Goal: Find specific page/section: Find specific page/section

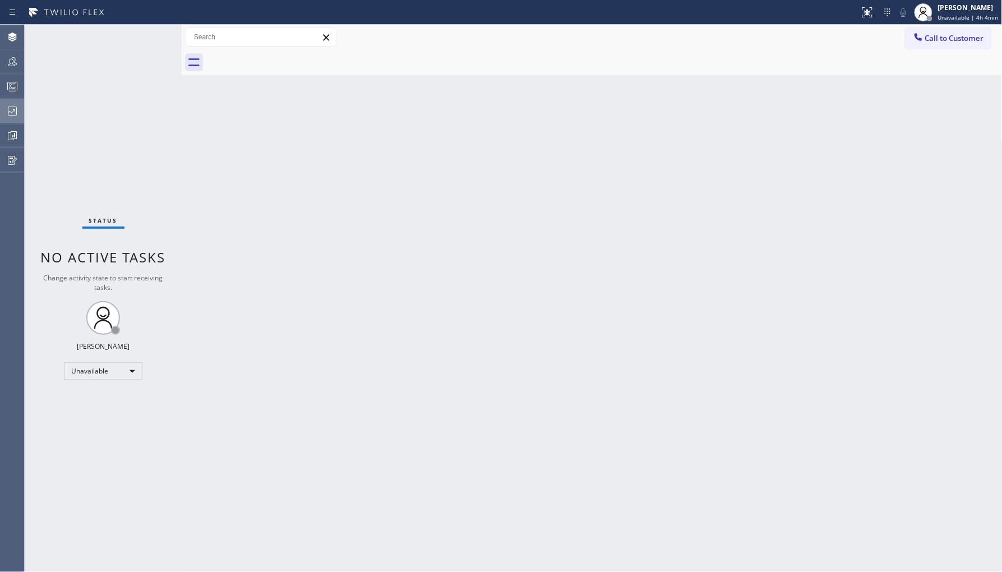
click at [19, 121] on div at bounding box center [12, 111] width 25 height 22
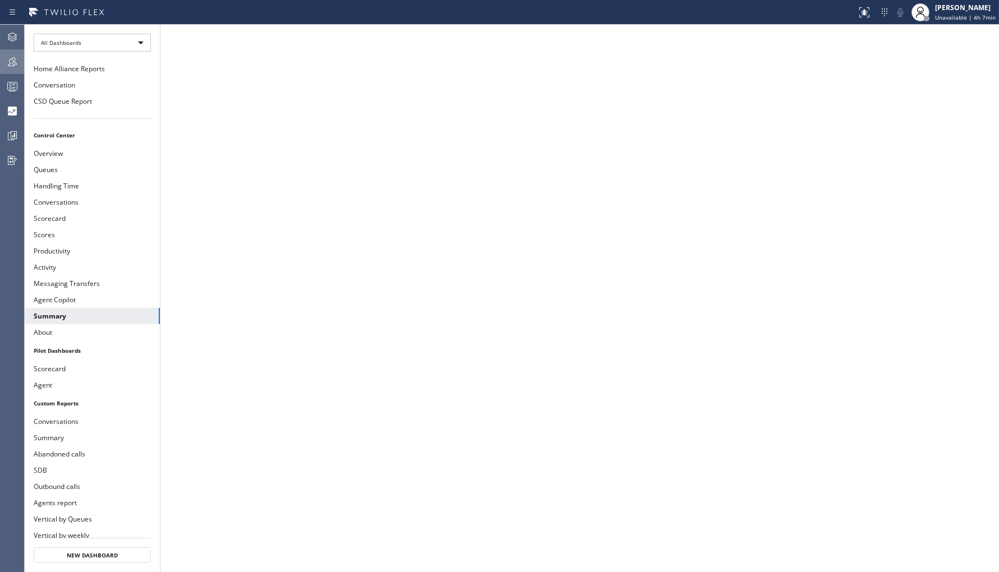
click at [20, 59] on div at bounding box center [12, 61] width 25 height 13
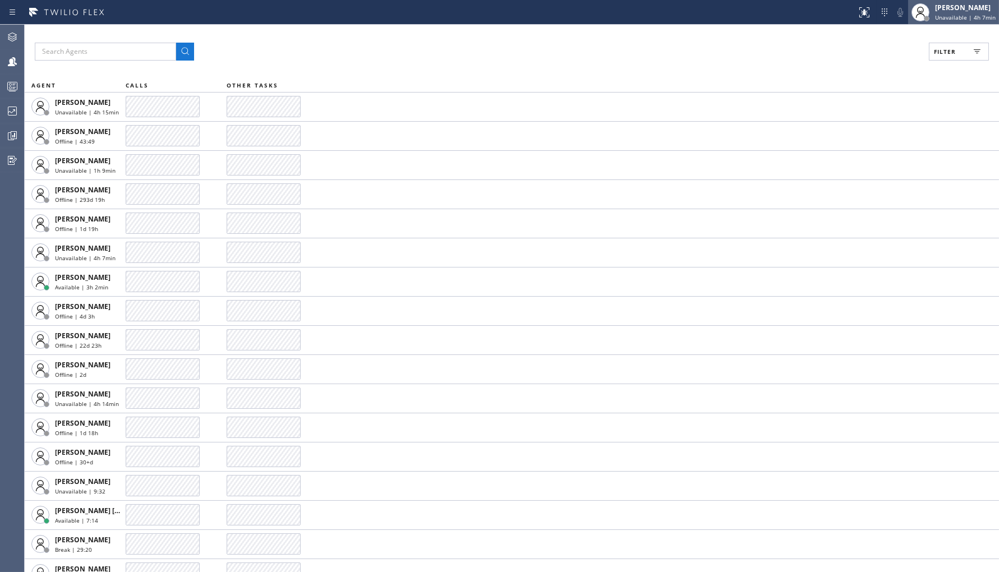
click at [968, 9] on div "[PERSON_NAME]" at bounding box center [965, 8] width 61 height 10
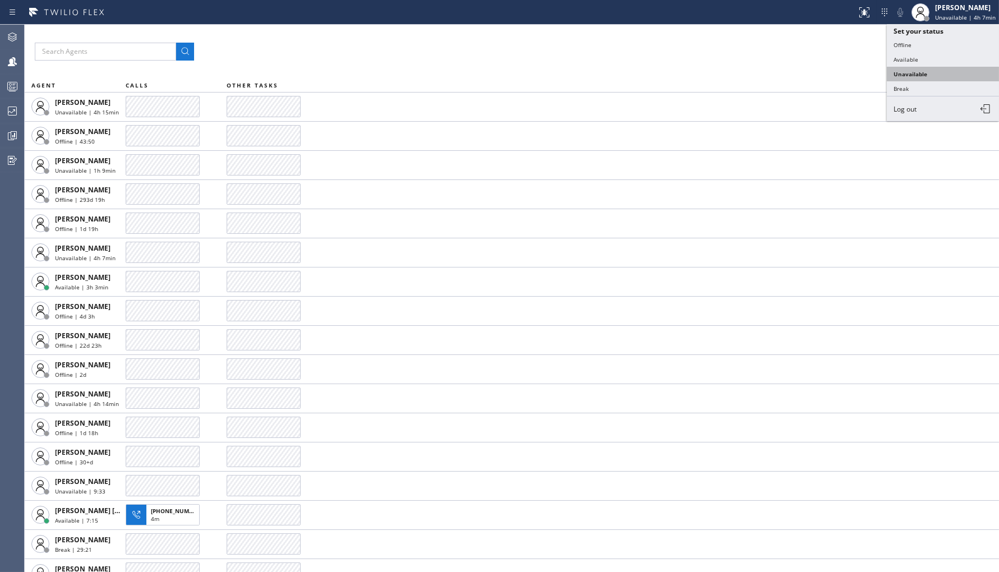
click at [932, 73] on button "Unavailable" at bounding box center [942, 74] width 112 height 15
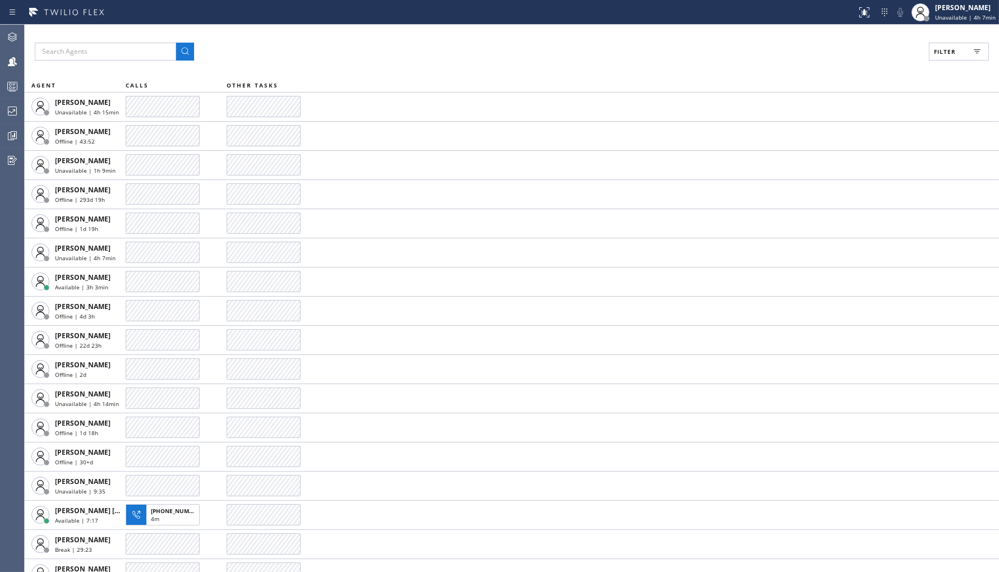
click at [948, 53] on span "Filter" at bounding box center [945, 52] width 22 height 8
click at [847, 149] on label "Unavailable" at bounding box center [915, 151] width 147 height 10
click at [842, 149] on input "Unavailable" at bounding box center [835, 150] width 13 height 13
checkbox input "true"
click at [926, 49] on div "Viewing 114 agents Apply Reset Activities Unavailable only Offline Available Un…" at bounding box center [909, 115] width 179 height 133
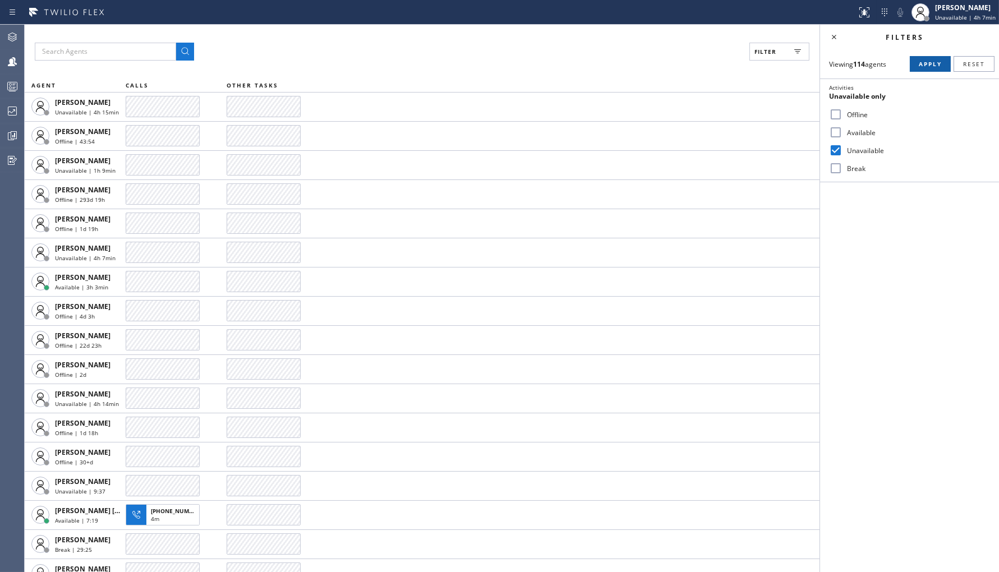
click at [927, 58] on button "Apply" at bounding box center [929, 64] width 41 height 16
drag, startPoint x: 837, startPoint y: 113, endPoint x: 838, endPoint y: 126, distance: 12.9
click at [837, 113] on input "Offline" at bounding box center [835, 114] width 13 height 13
checkbox input "true"
click at [833, 151] on input "Unavailable" at bounding box center [835, 150] width 13 height 13
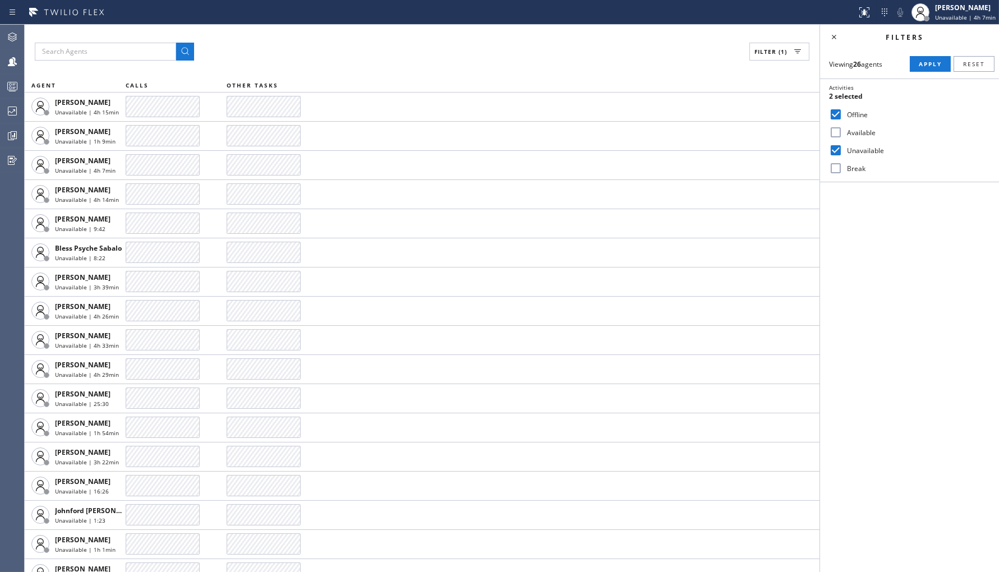
checkbox input "false"
click at [936, 64] on span "Apply" at bounding box center [929, 64] width 23 height 8
